Goal: Check status: Check status

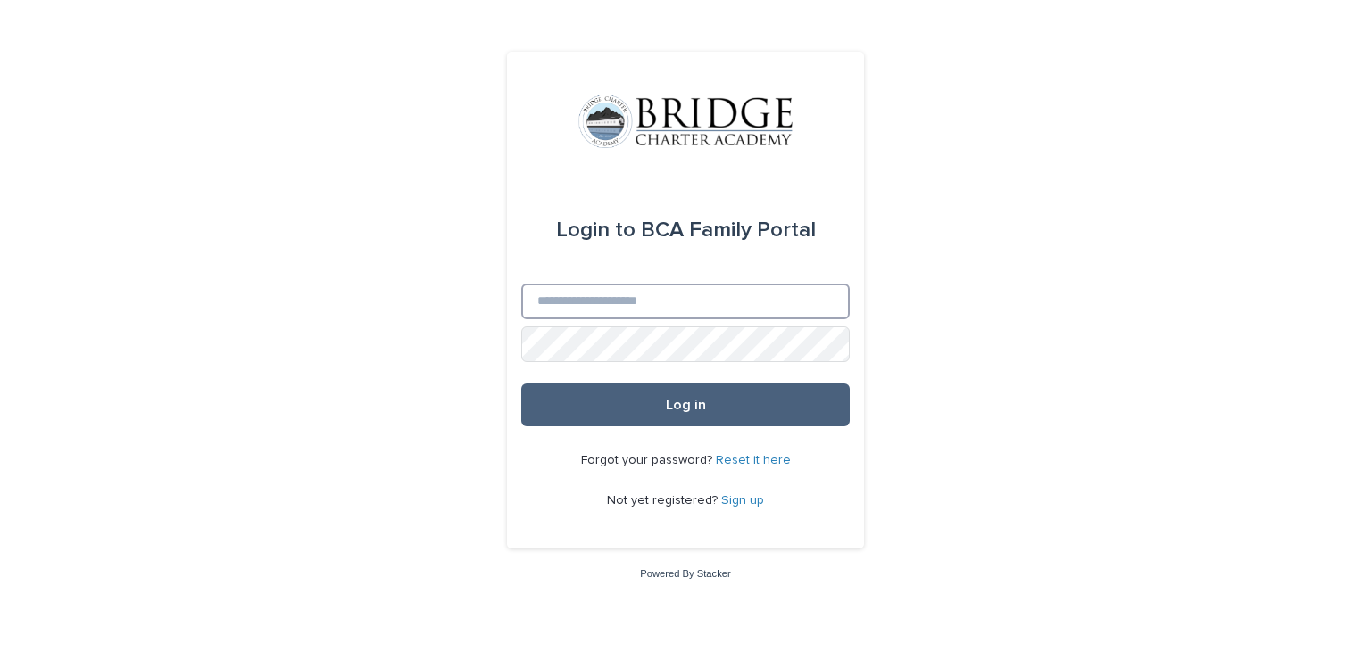
type input "**********"
click at [734, 407] on button "Log in" at bounding box center [685, 405] width 328 height 43
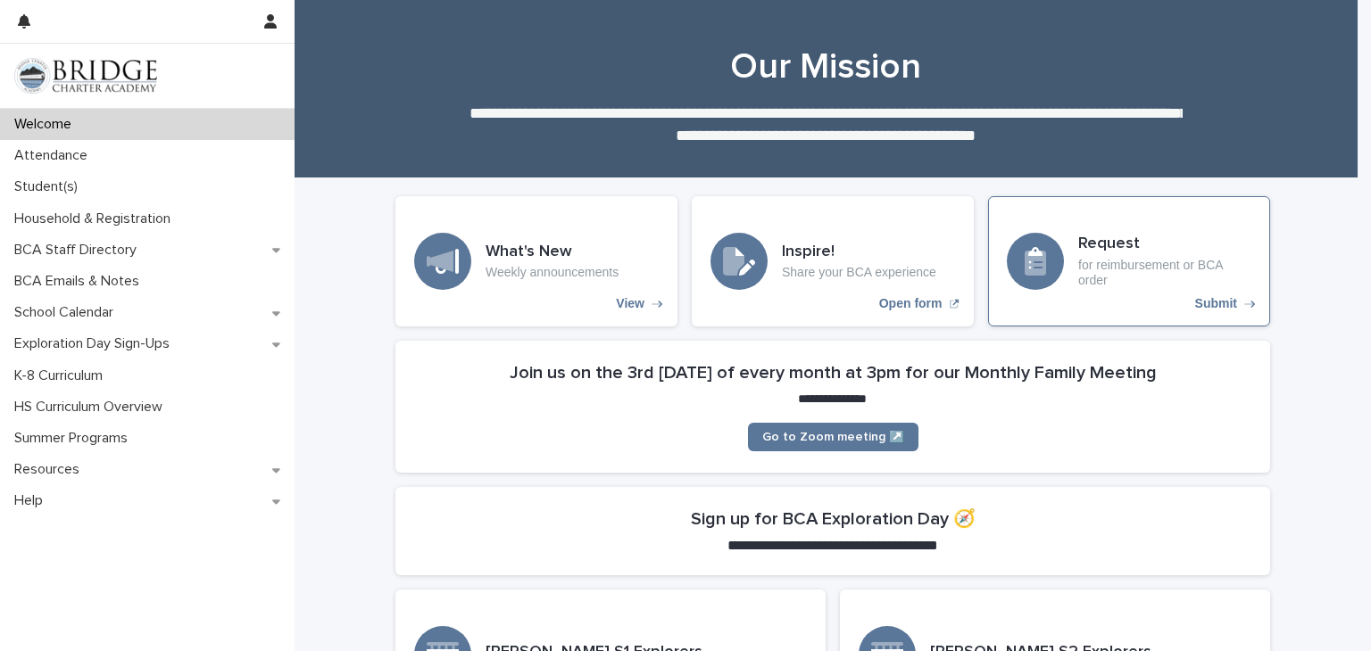
click at [1201, 303] on p "Submit" at bounding box center [1216, 303] width 42 height 15
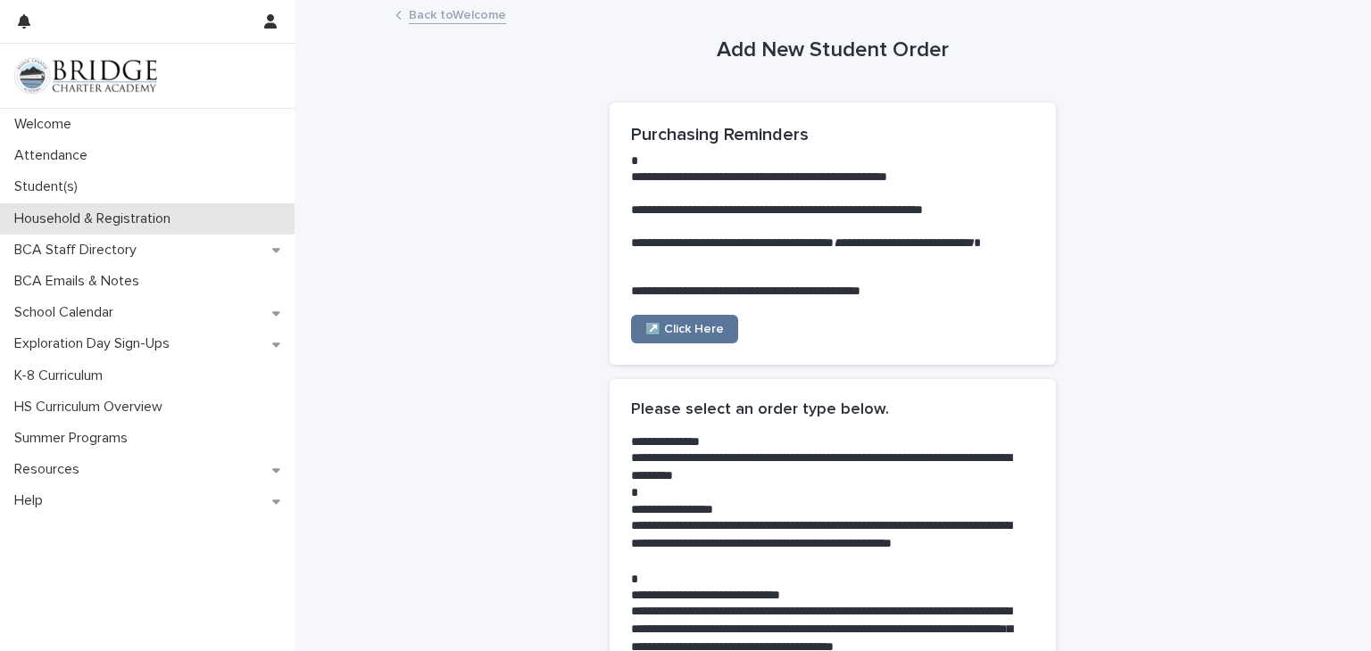
click at [147, 221] on p "Household & Registration" at bounding box center [96, 219] width 178 height 17
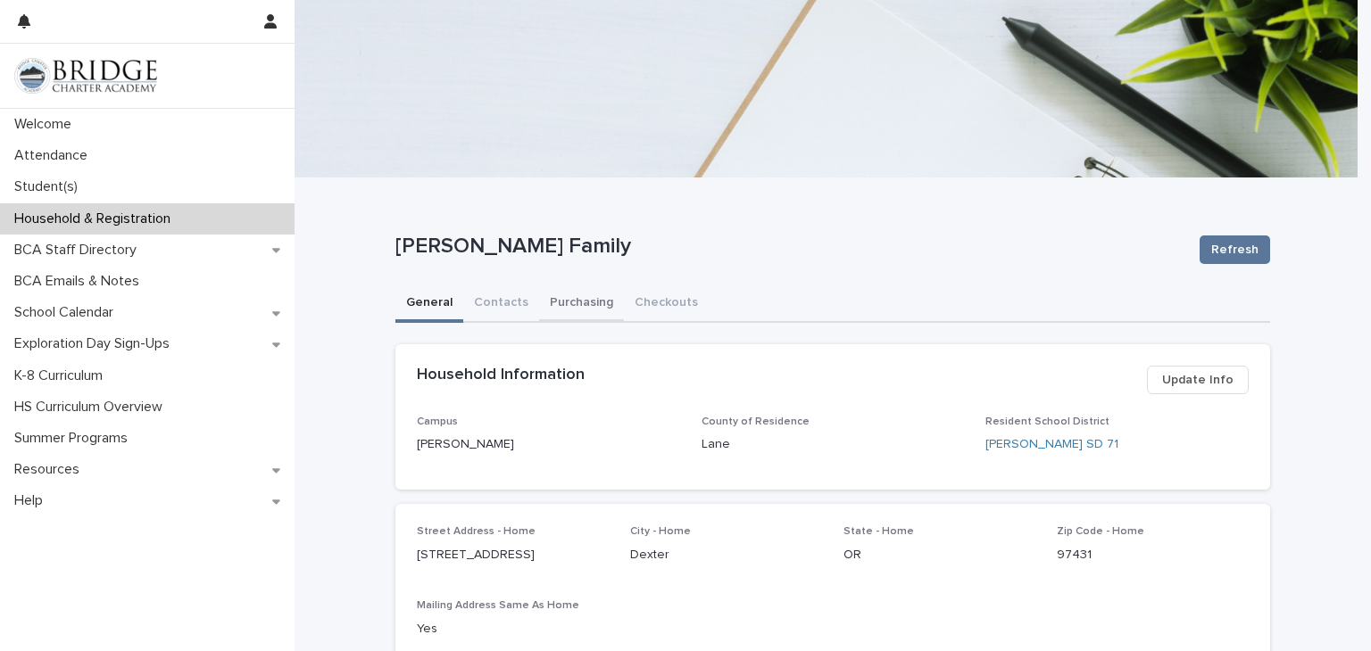
click at [584, 299] on button "Purchasing" at bounding box center [581, 304] width 85 height 37
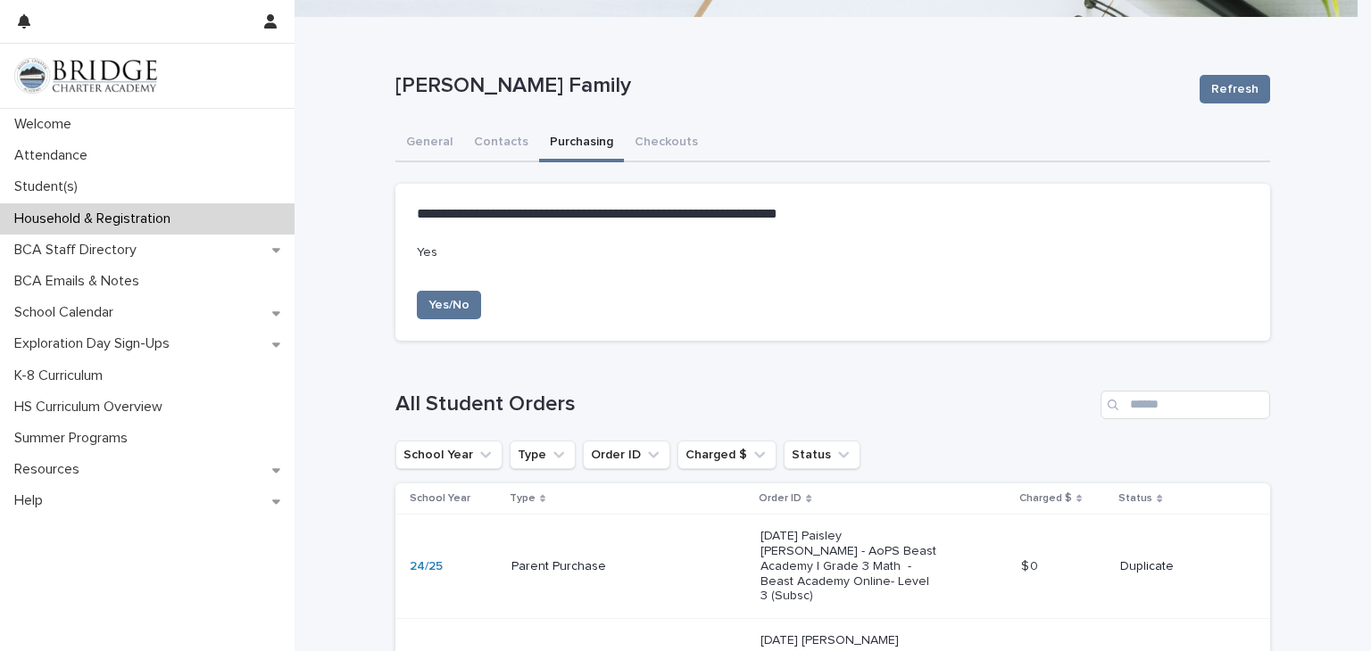
scroll to position [164, 0]
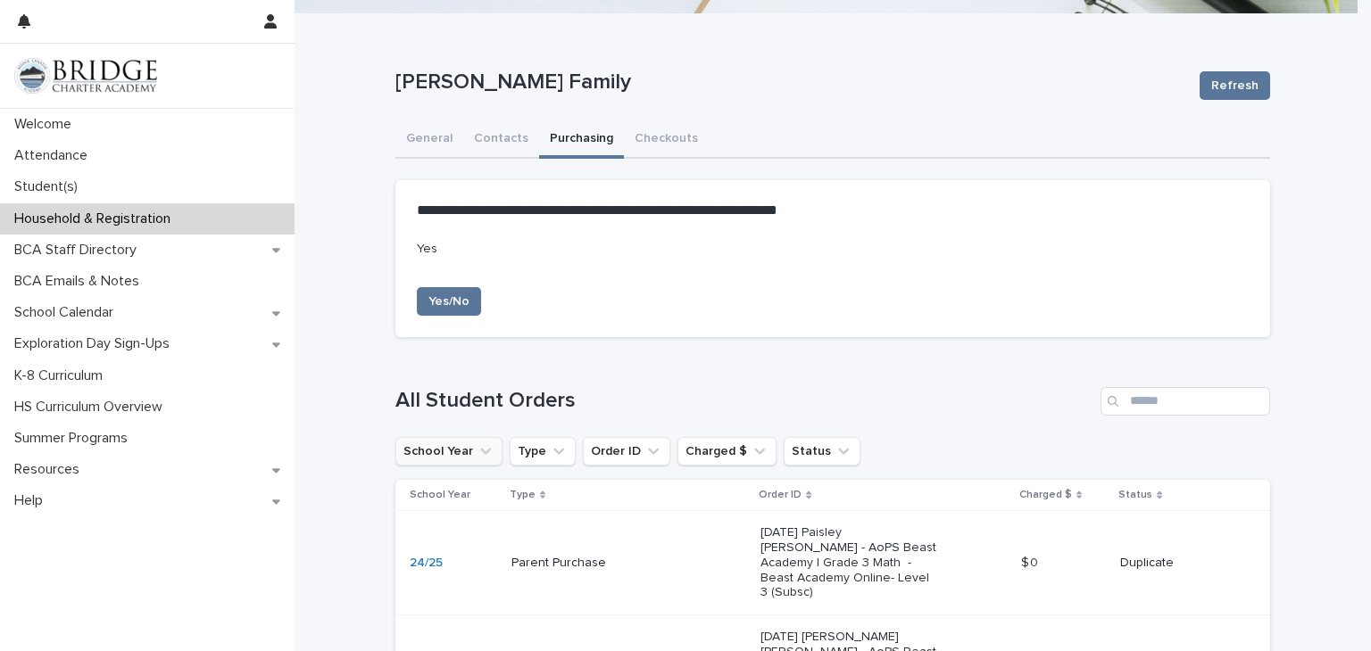
click at [480, 451] on icon "School Year" at bounding box center [485, 451] width 11 height 6
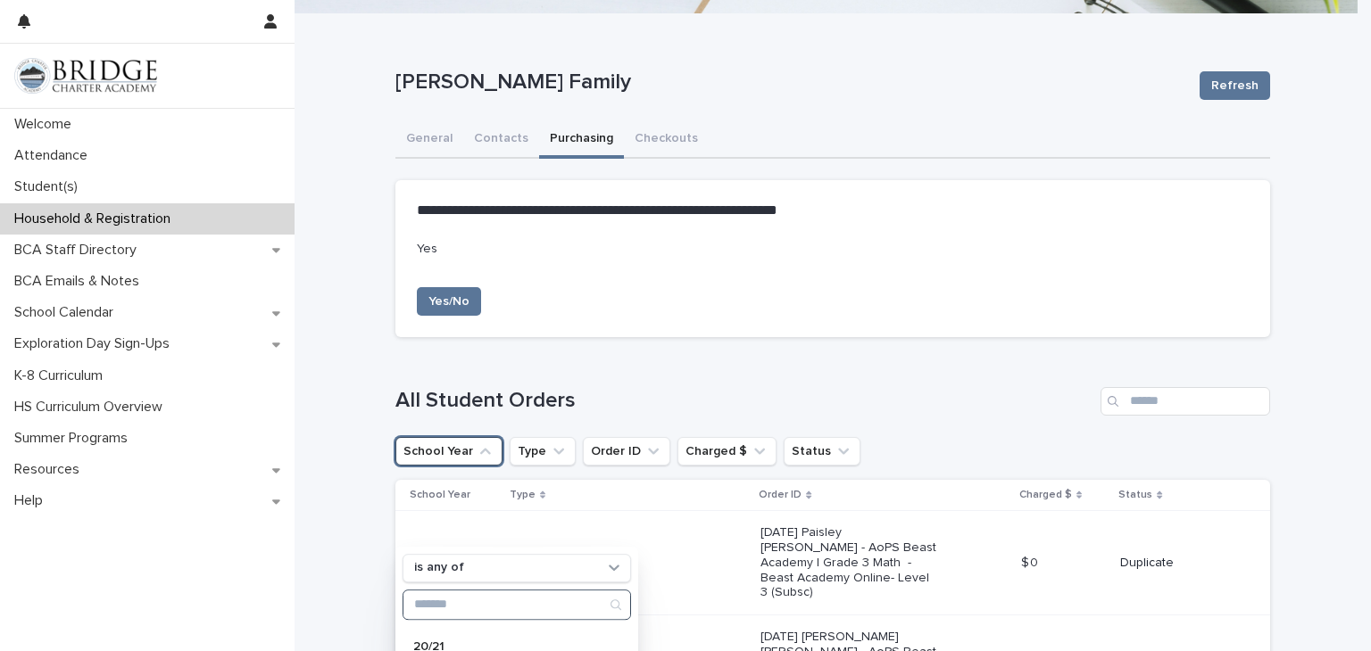
scroll to position [165, 0]
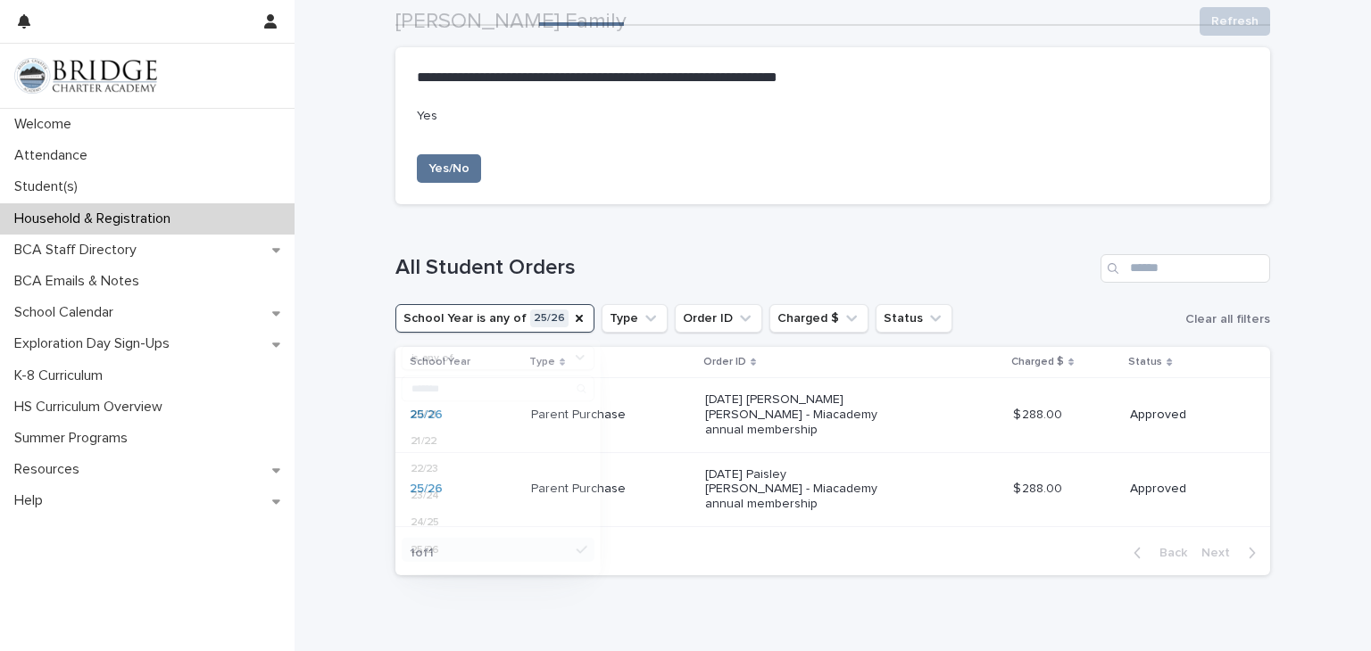
scroll to position [299, 0]
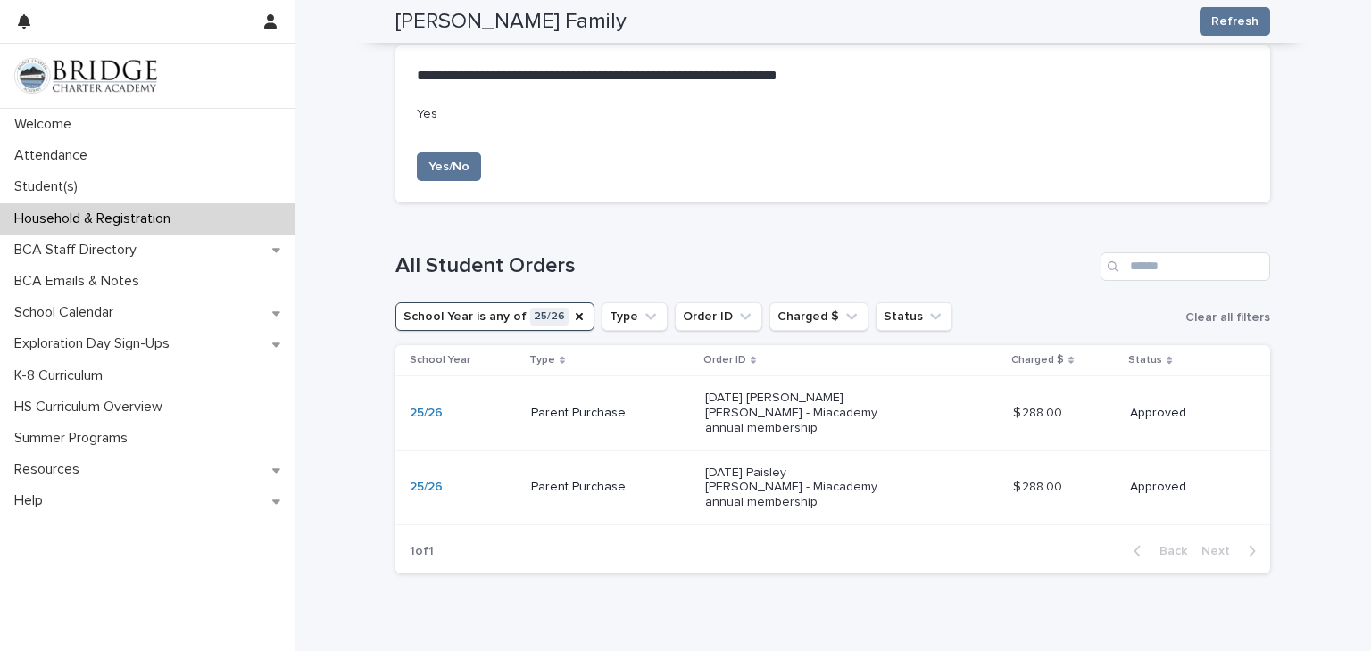
click at [747, 412] on p "[DATE] [PERSON_NAME] [PERSON_NAME] - Miacademy annual membership" at bounding box center [794, 413] width 178 height 45
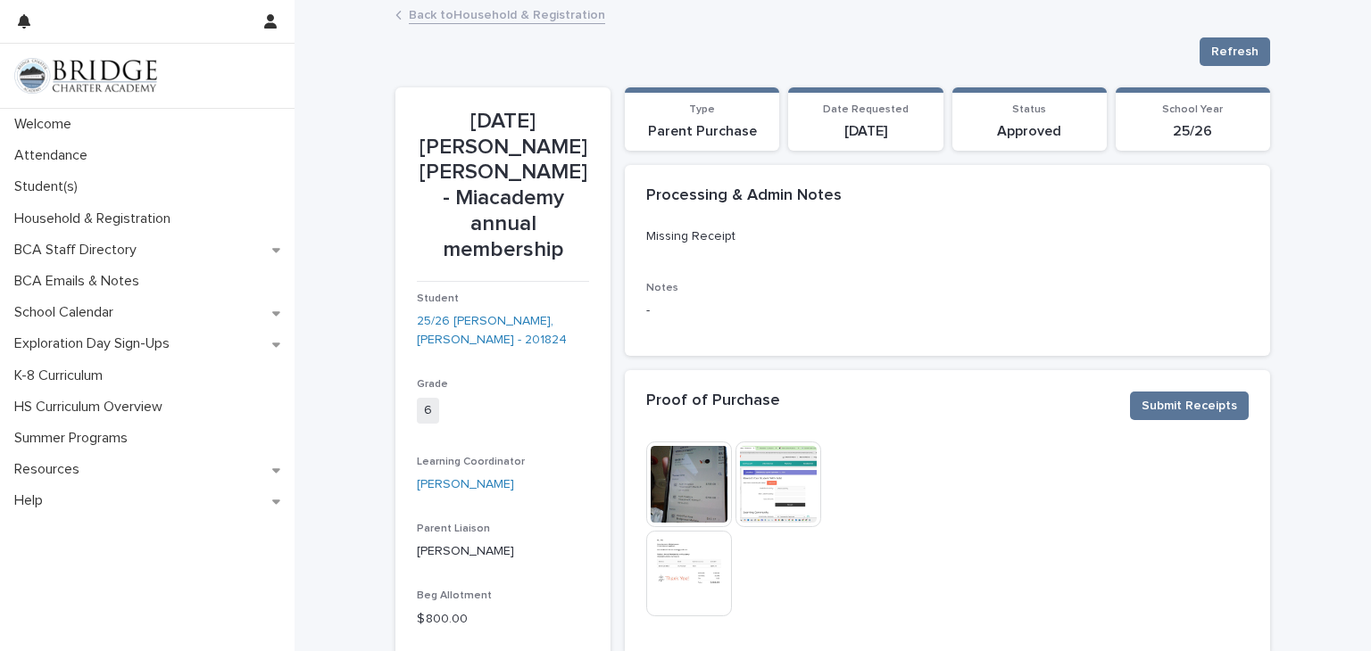
click at [700, 485] on img at bounding box center [689, 485] width 86 height 86
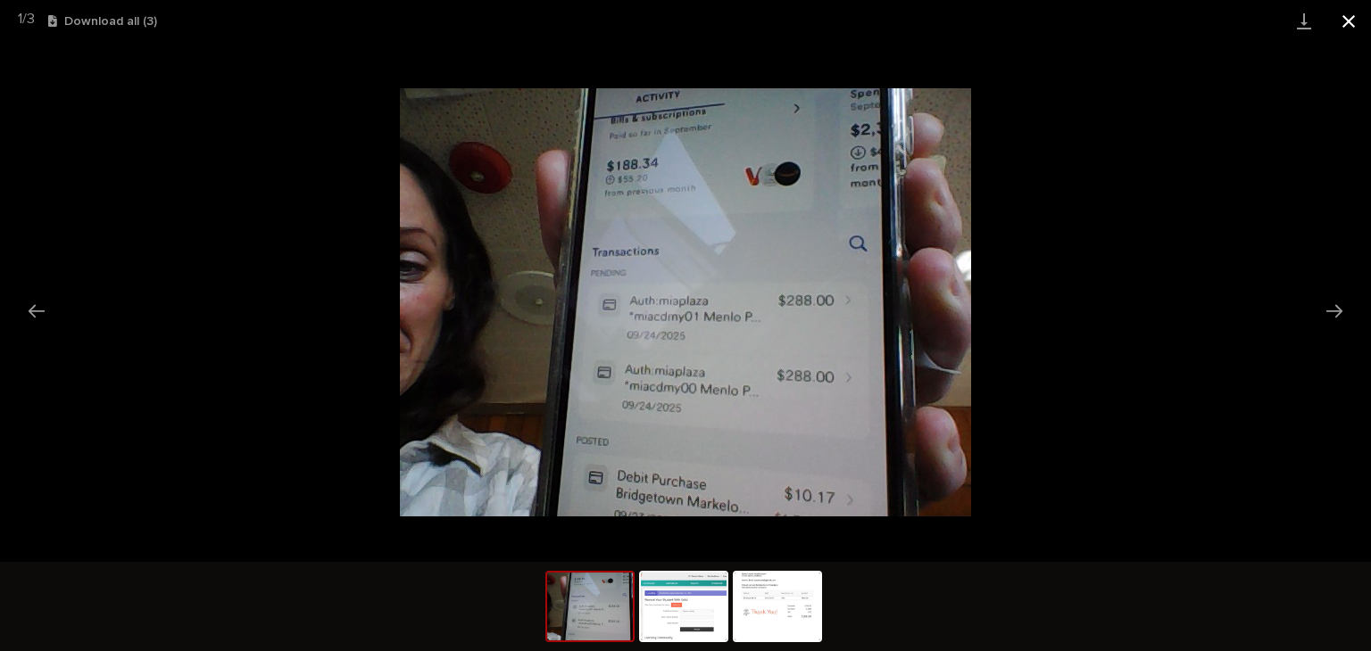
click at [1345, 20] on button "Close gallery" at bounding box center [1348, 21] width 45 height 42
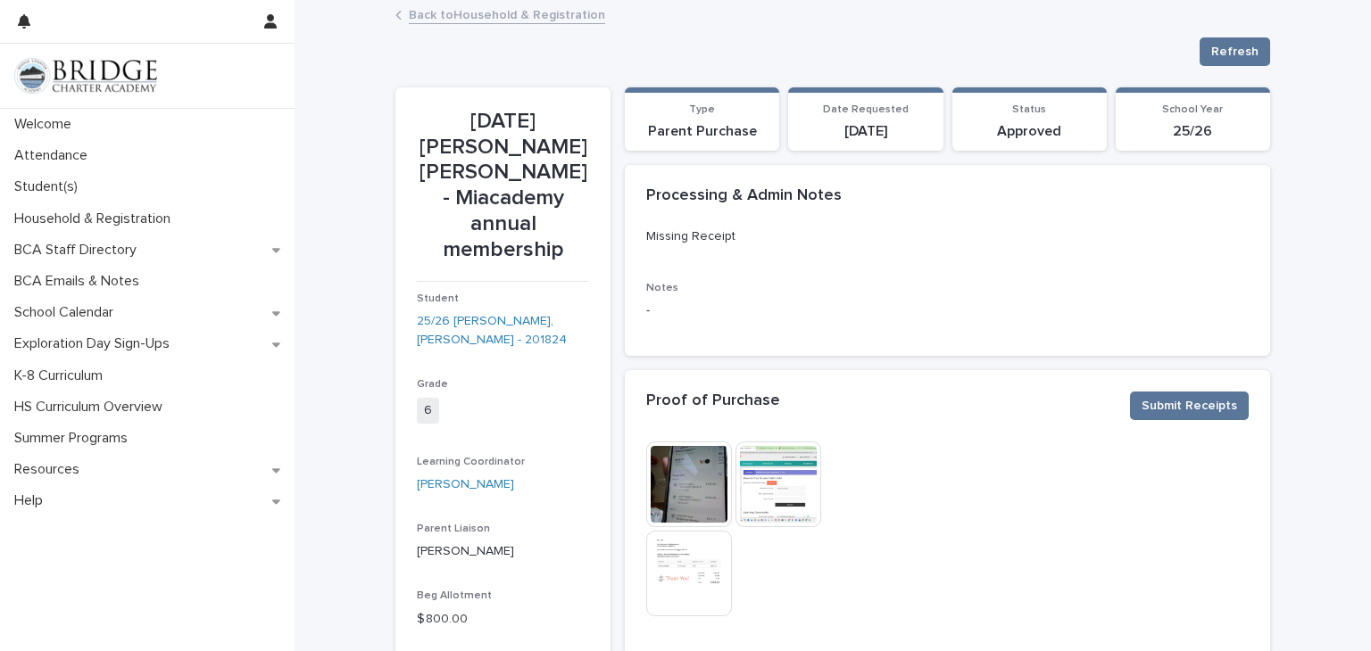
click at [760, 485] on img at bounding box center [778, 485] width 86 height 86
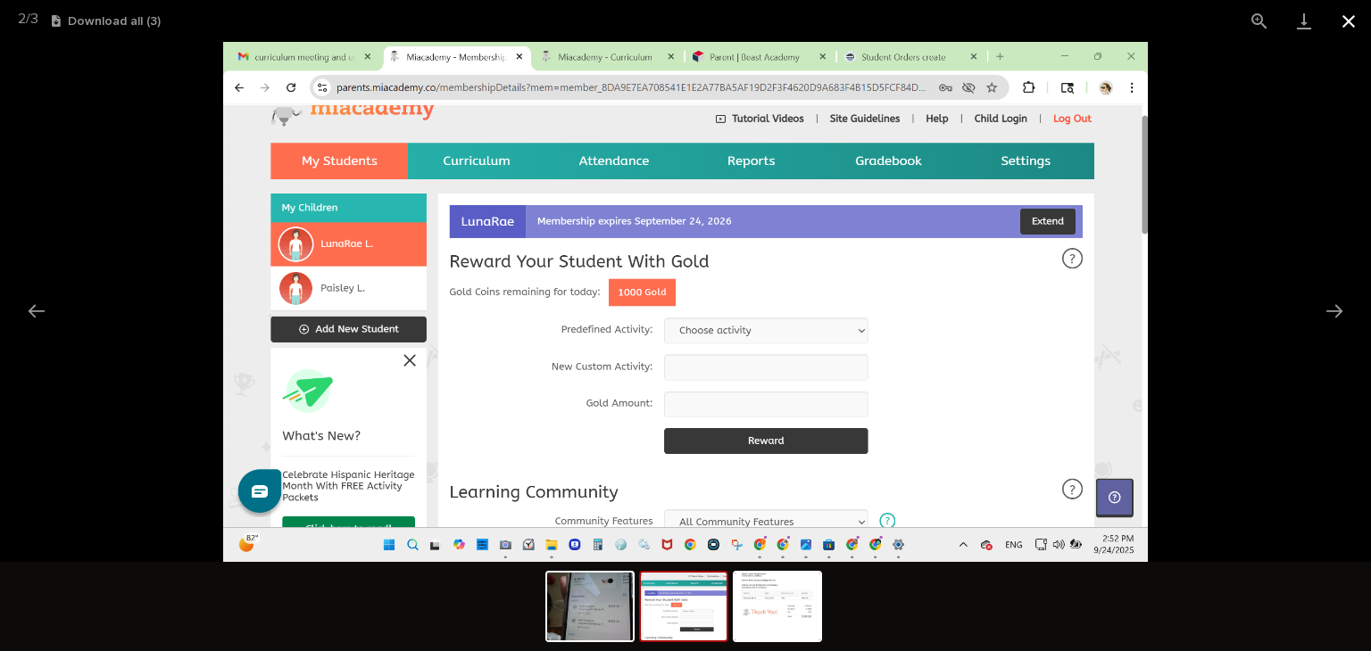
click at [1347, 26] on button "Close gallery" at bounding box center [1348, 21] width 45 height 42
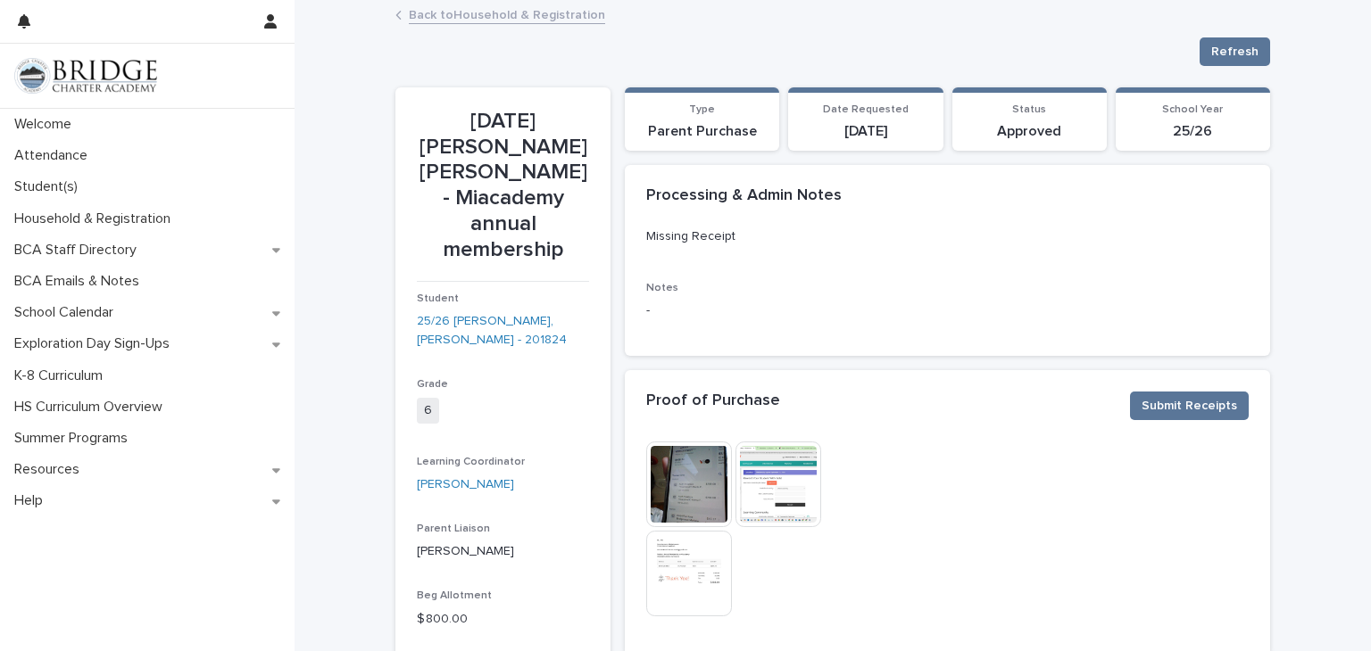
click at [395, 12] on icon at bounding box center [398, 15] width 6 height 9
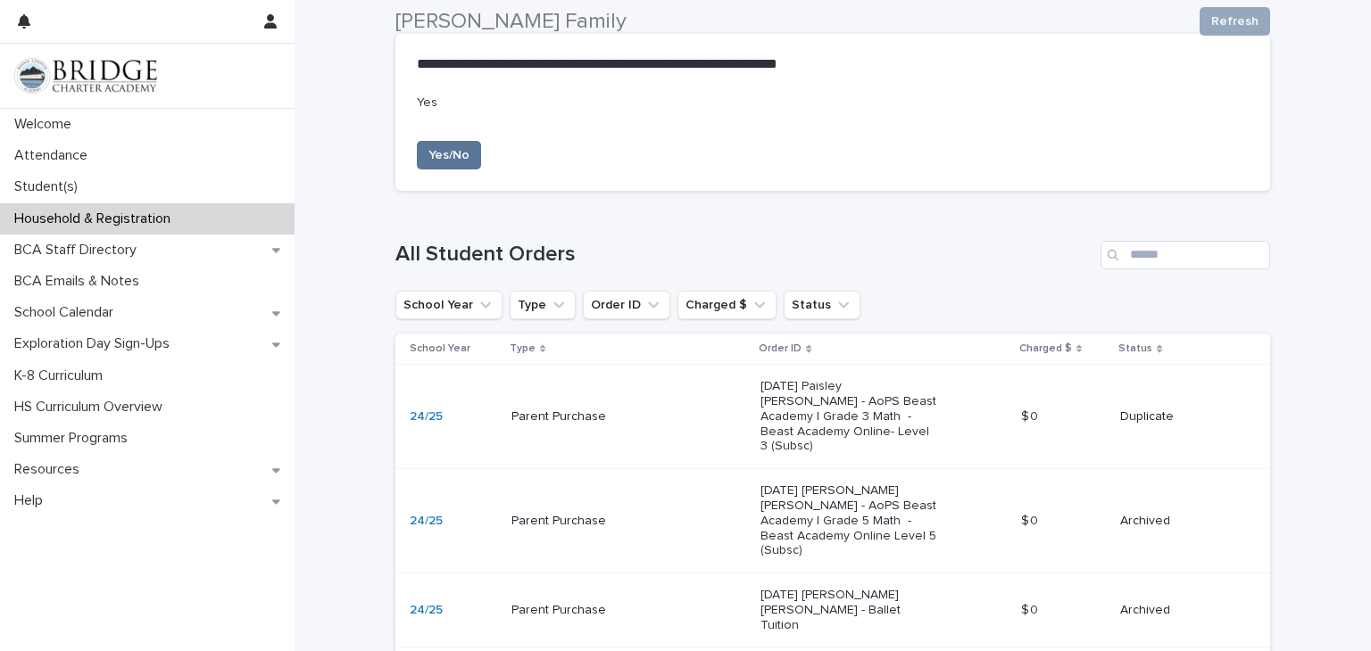
scroll to position [311, 0]
click at [435, 294] on button "School Year" at bounding box center [448, 304] width 107 height 29
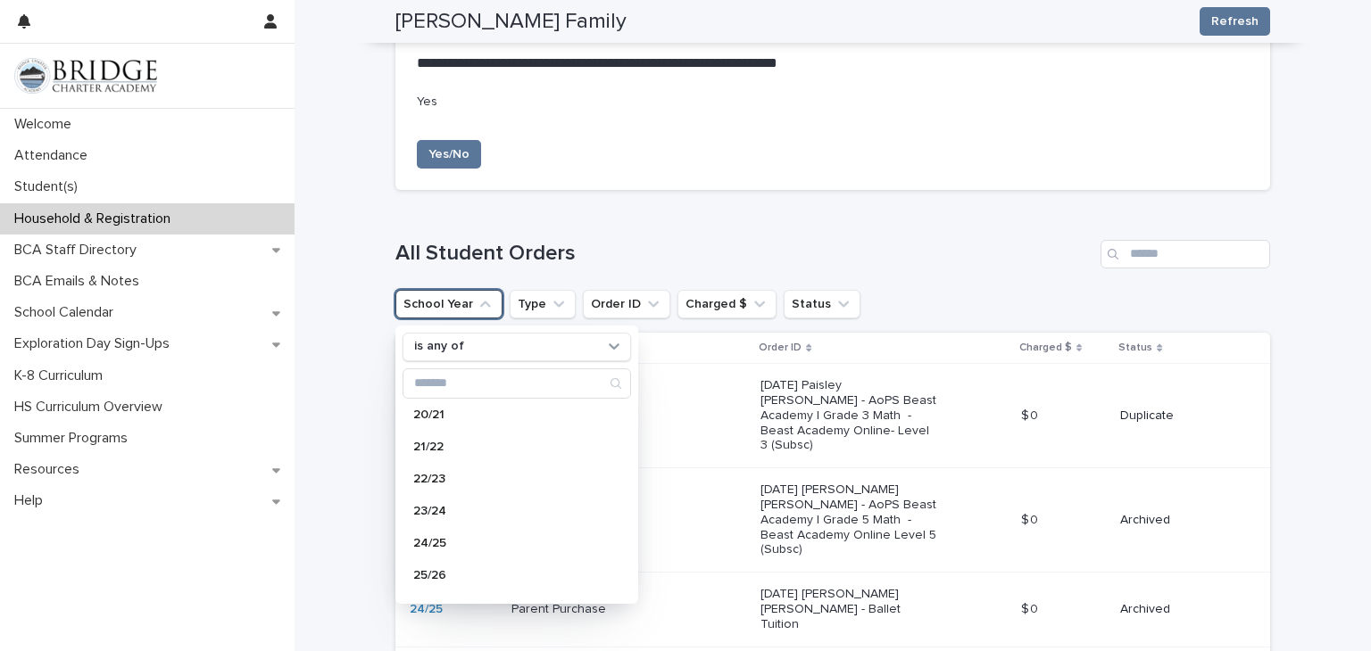
scroll to position [164, 0]
click at [426, 576] on p "25/26" at bounding box center [507, 575] width 189 height 12
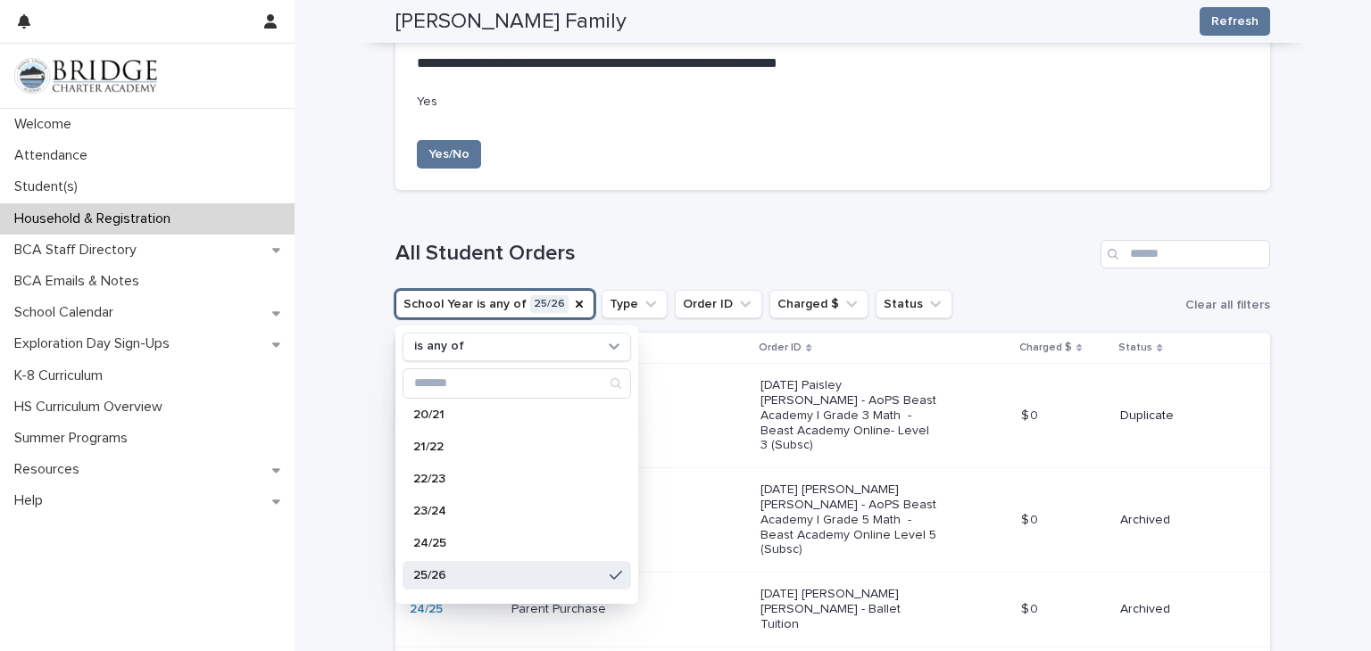
click at [1009, 259] on h1 "All Student Orders" at bounding box center [744, 254] width 698 height 26
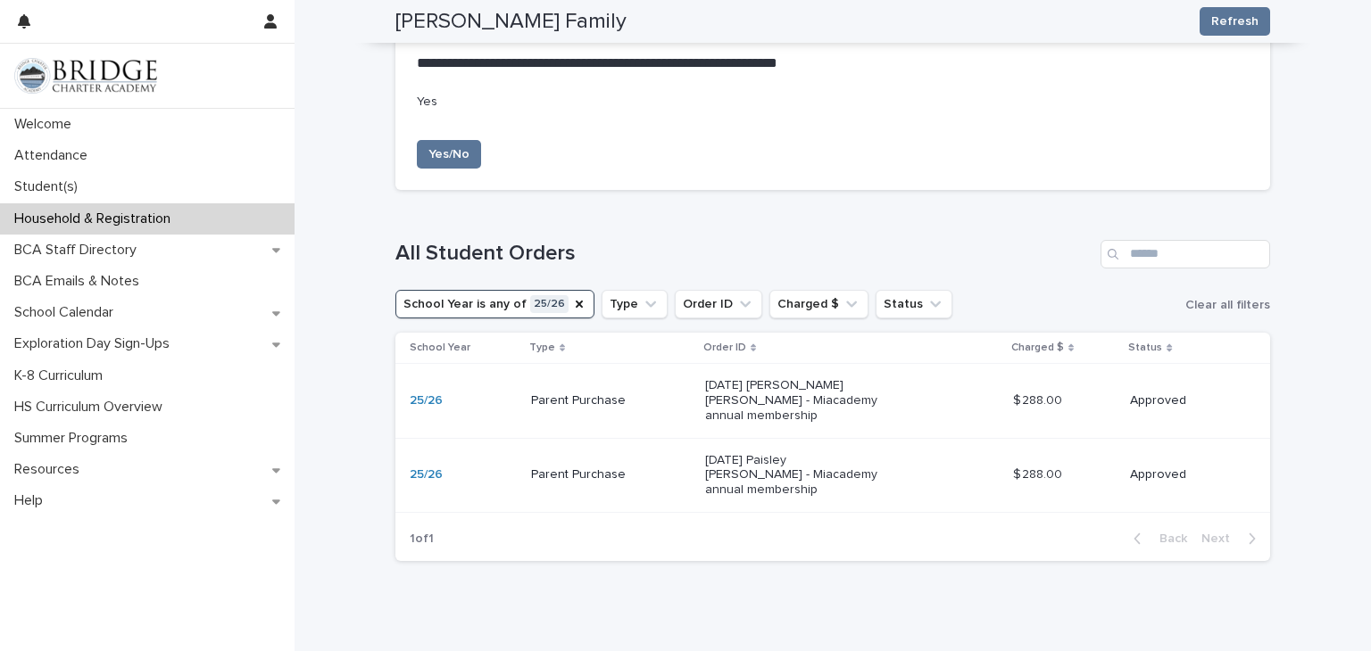
click at [779, 453] on p "[DATE] Paisley [PERSON_NAME] - Miacademy annual membership" at bounding box center [794, 475] width 178 height 45
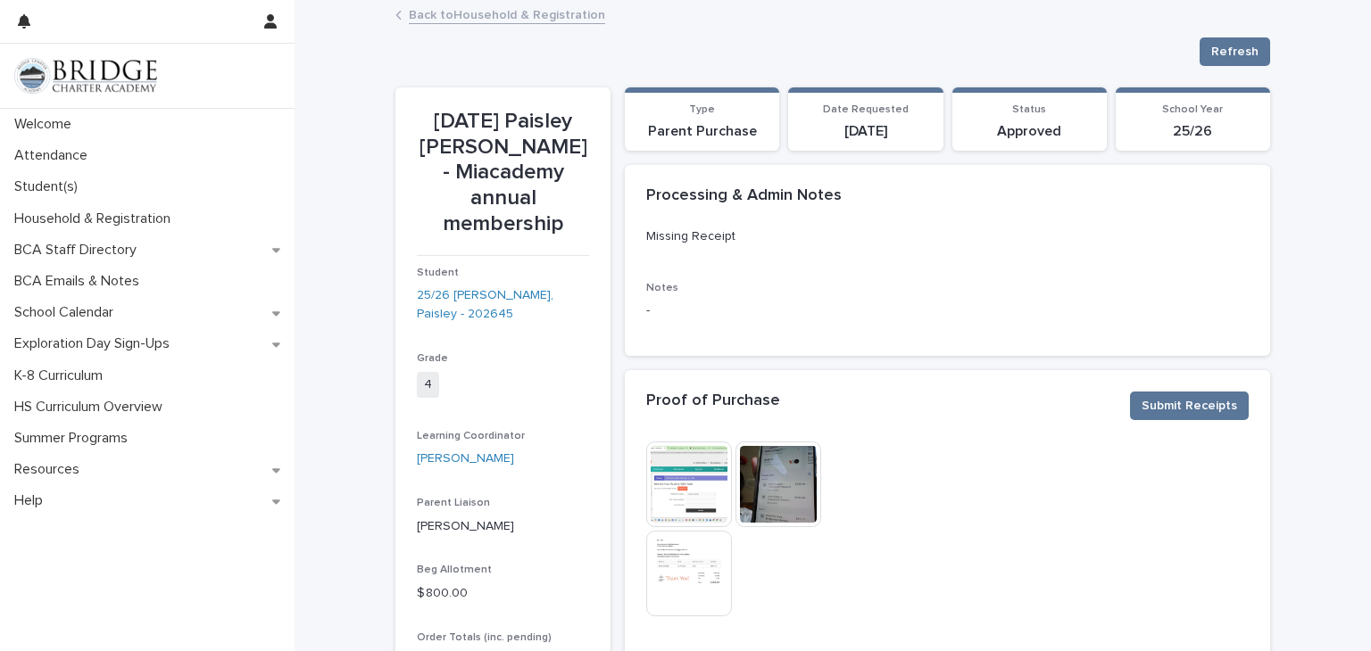
click at [769, 489] on img at bounding box center [778, 485] width 86 height 86
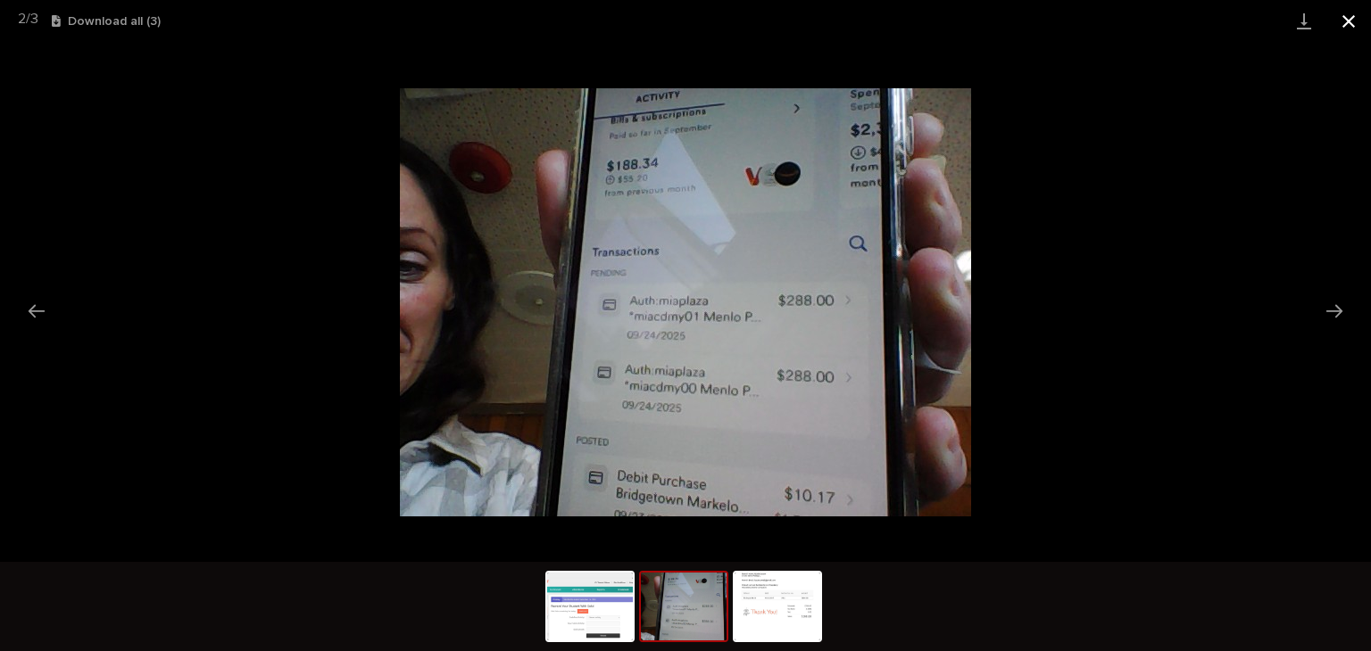
click at [1343, 24] on button "Close gallery" at bounding box center [1348, 21] width 45 height 42
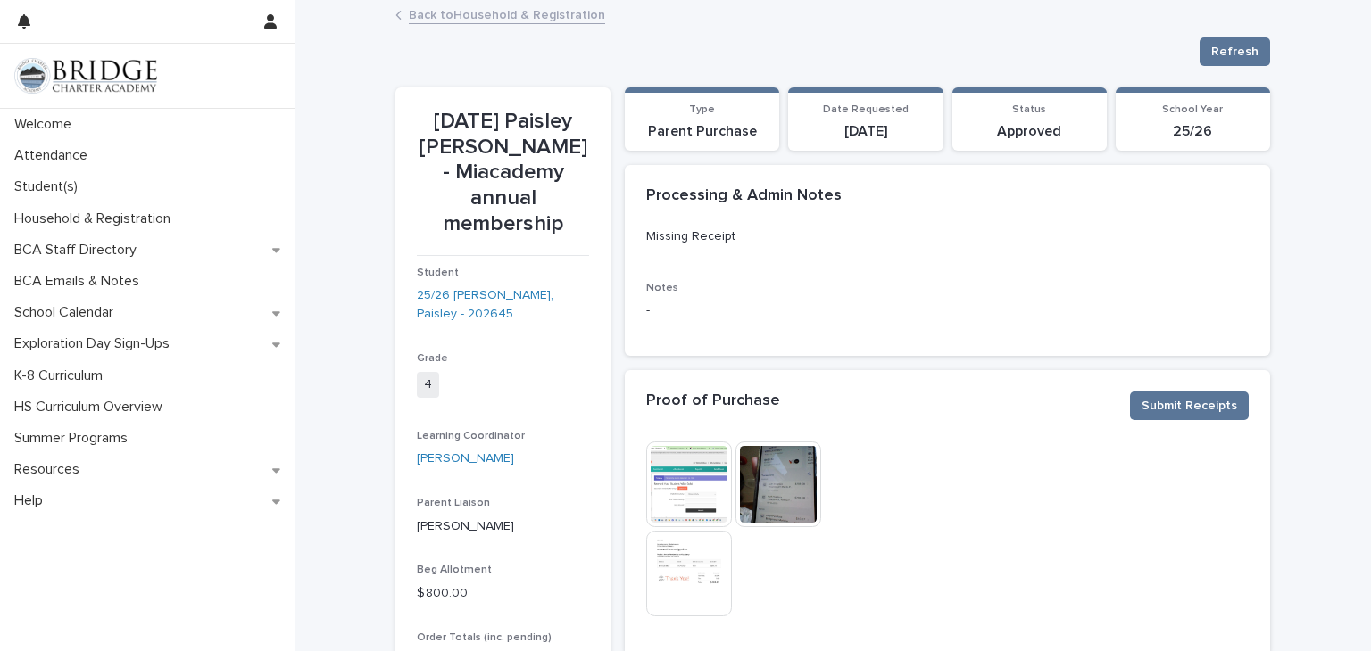
click at [666, 590] on img at bounding box center [689, 574] width 86 height 86
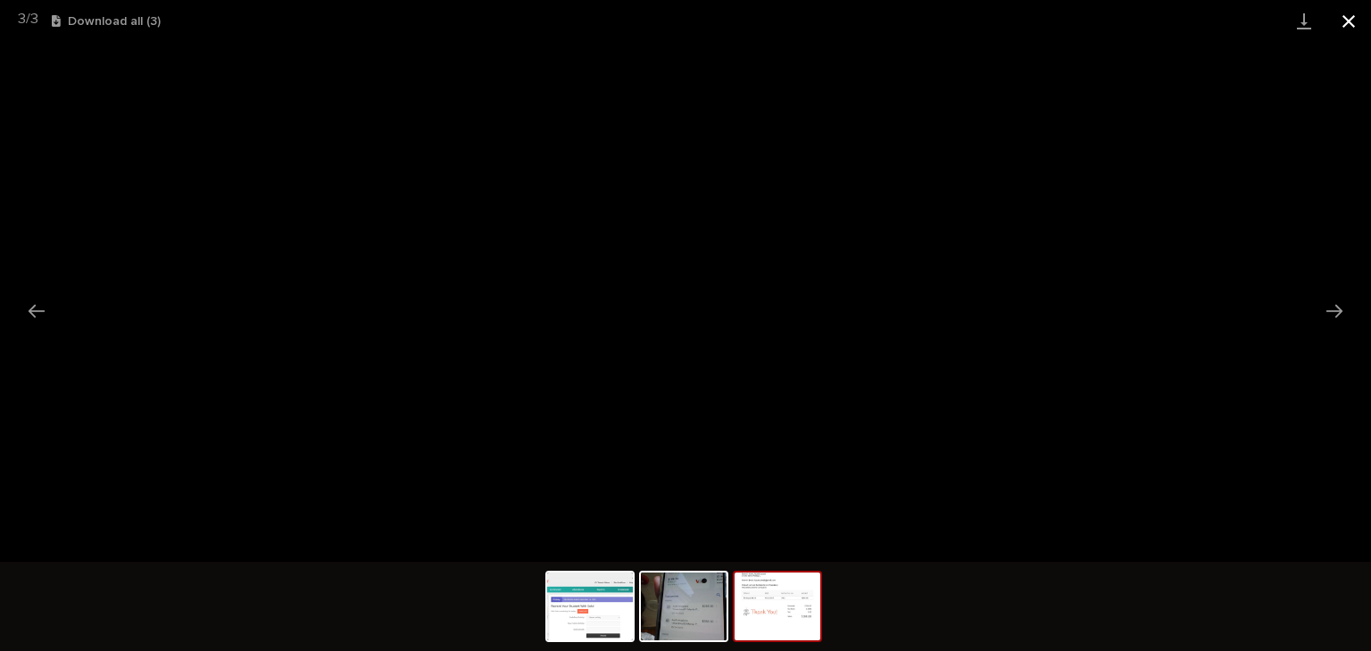
click at [1347, 22] on button "Close gallery" at bounding box center [1348, 21] width 45 height 42
